Goal: Task Accomplishment & Management: Manage account settings

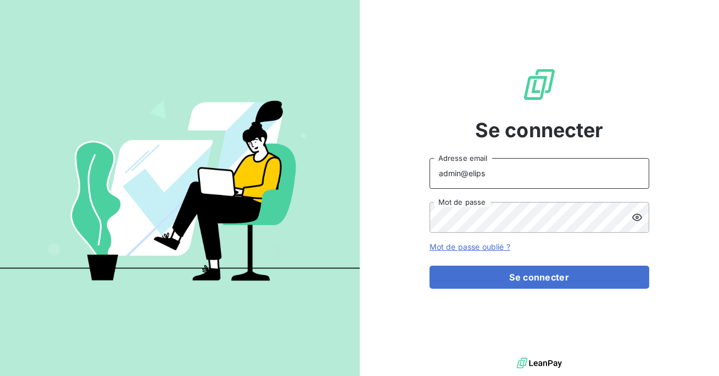
click at [525, 183] on input "admin@elips" at bounding box center [540, 173] width 220 height 31
type input "admin@malandain"
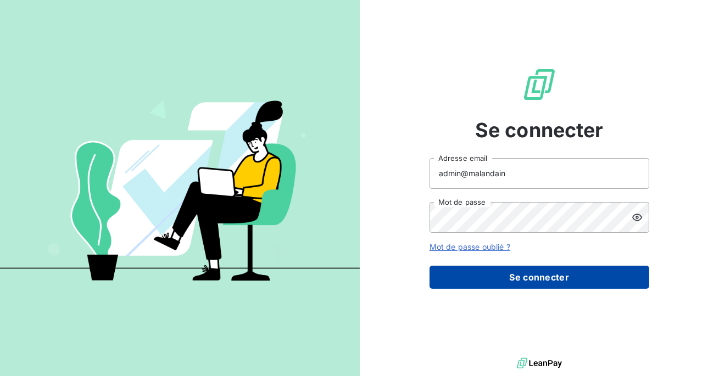
click at [498, 283] on button "Se connecter" at bounding box center [540, 277] width 220 height 23
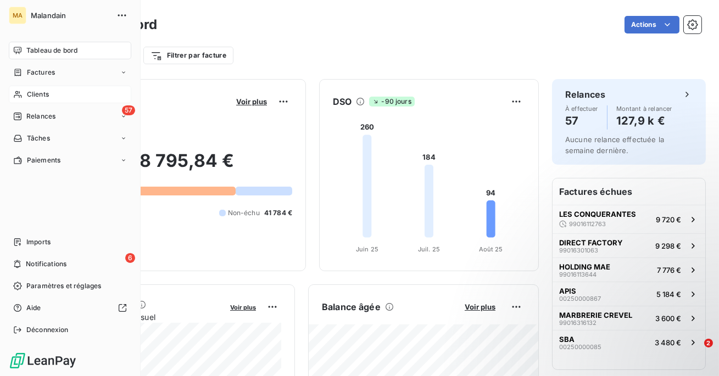
click at [64, 90] on div "Clients" at bounding box center [70, 95] width 122 height 18
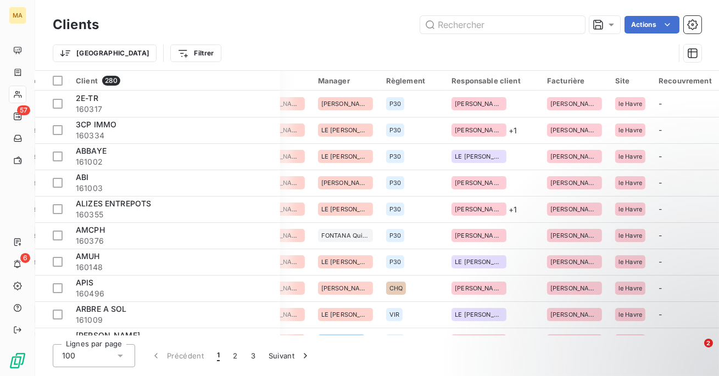
scroll to position [0, 749]
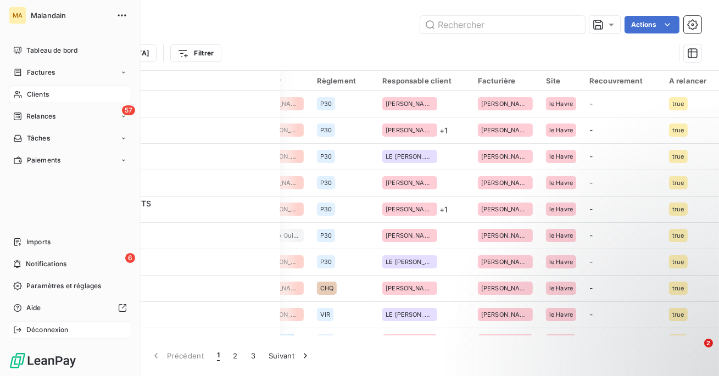
click at [30, 330] on span "Déconnexion" at bounding box center [47, 330] width 42 height 10
